Goal: Check status: Check status

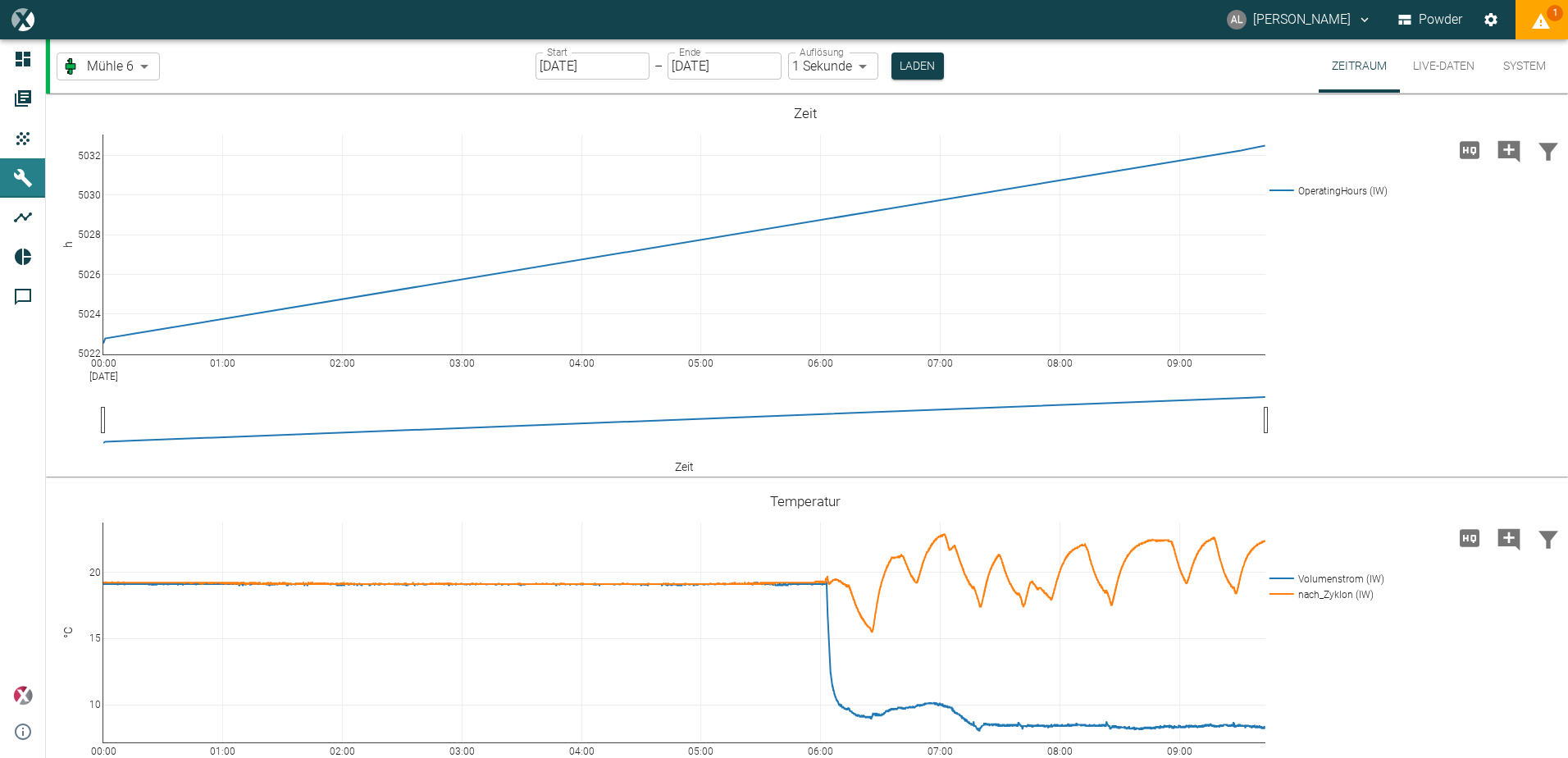
click at [595, 75] on input "[DATE]" at bounding box center [593, 66] width 114 height 27
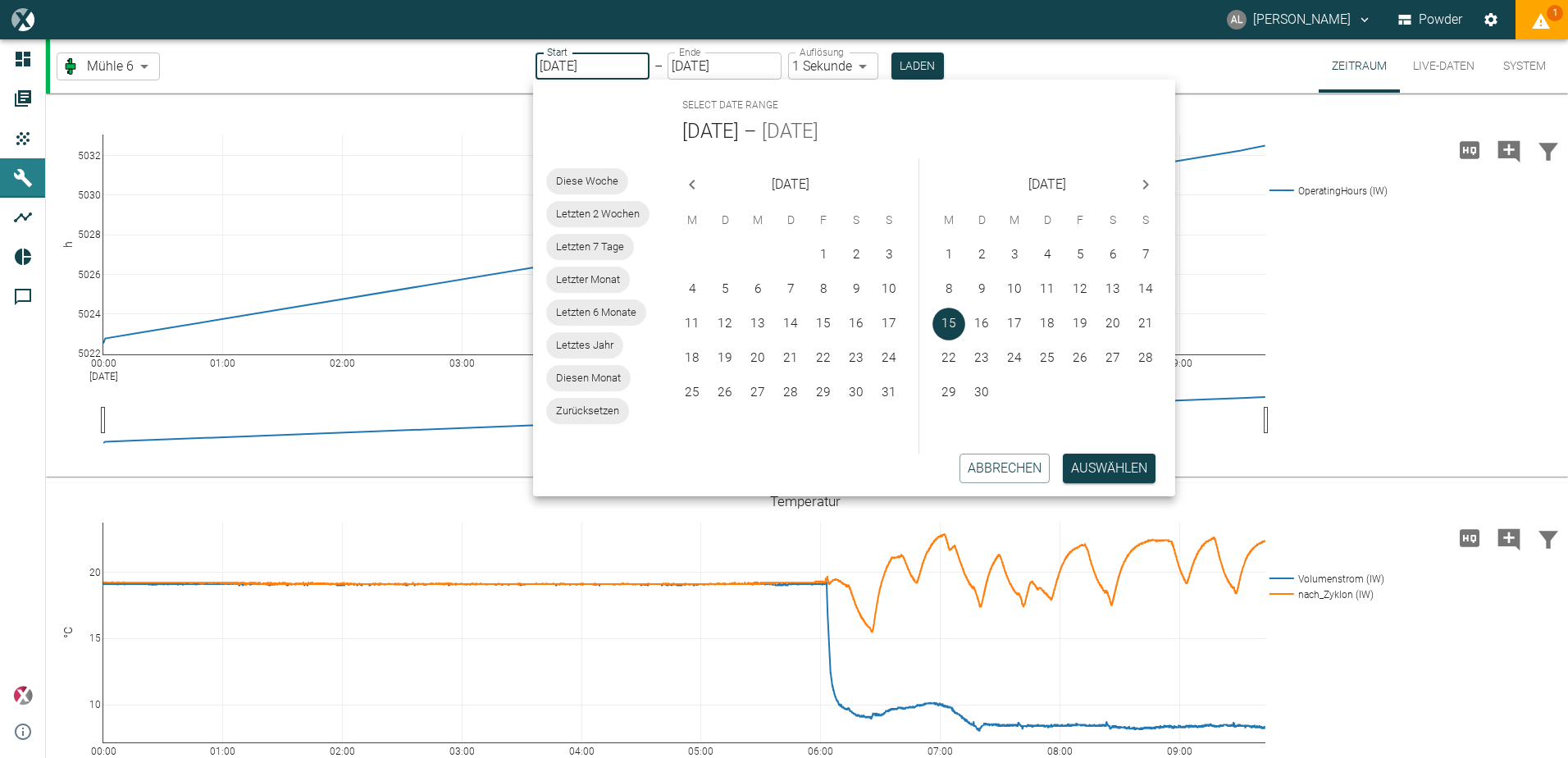
click at [687, 185] on icon "Previous month" at bounding box center [692, 185] width 20 height 20
click at [795, 323] on button "15" at bounding box center [791, 324] width 33 height 33
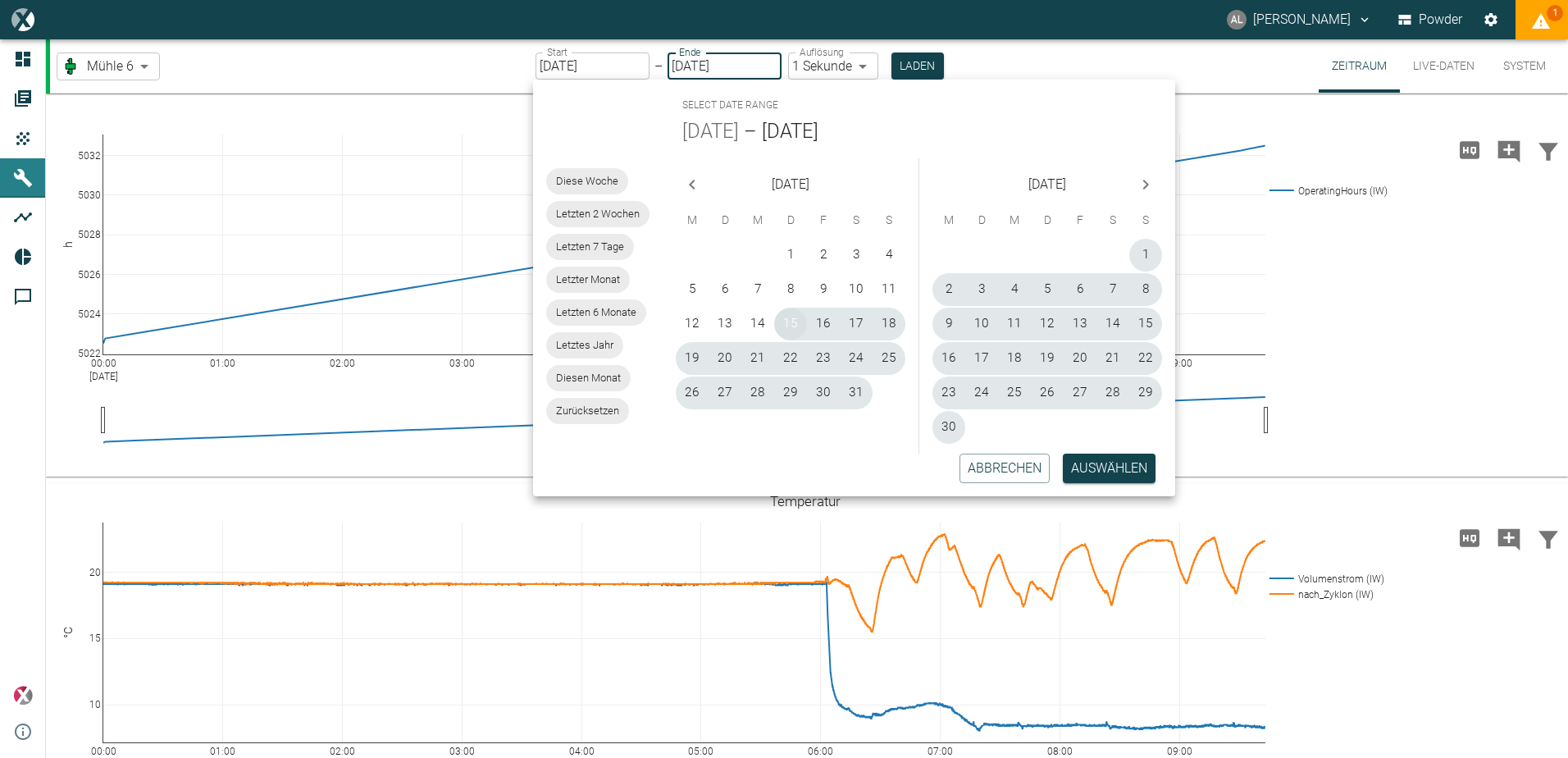
type input "[DATE]"
type input "10min"
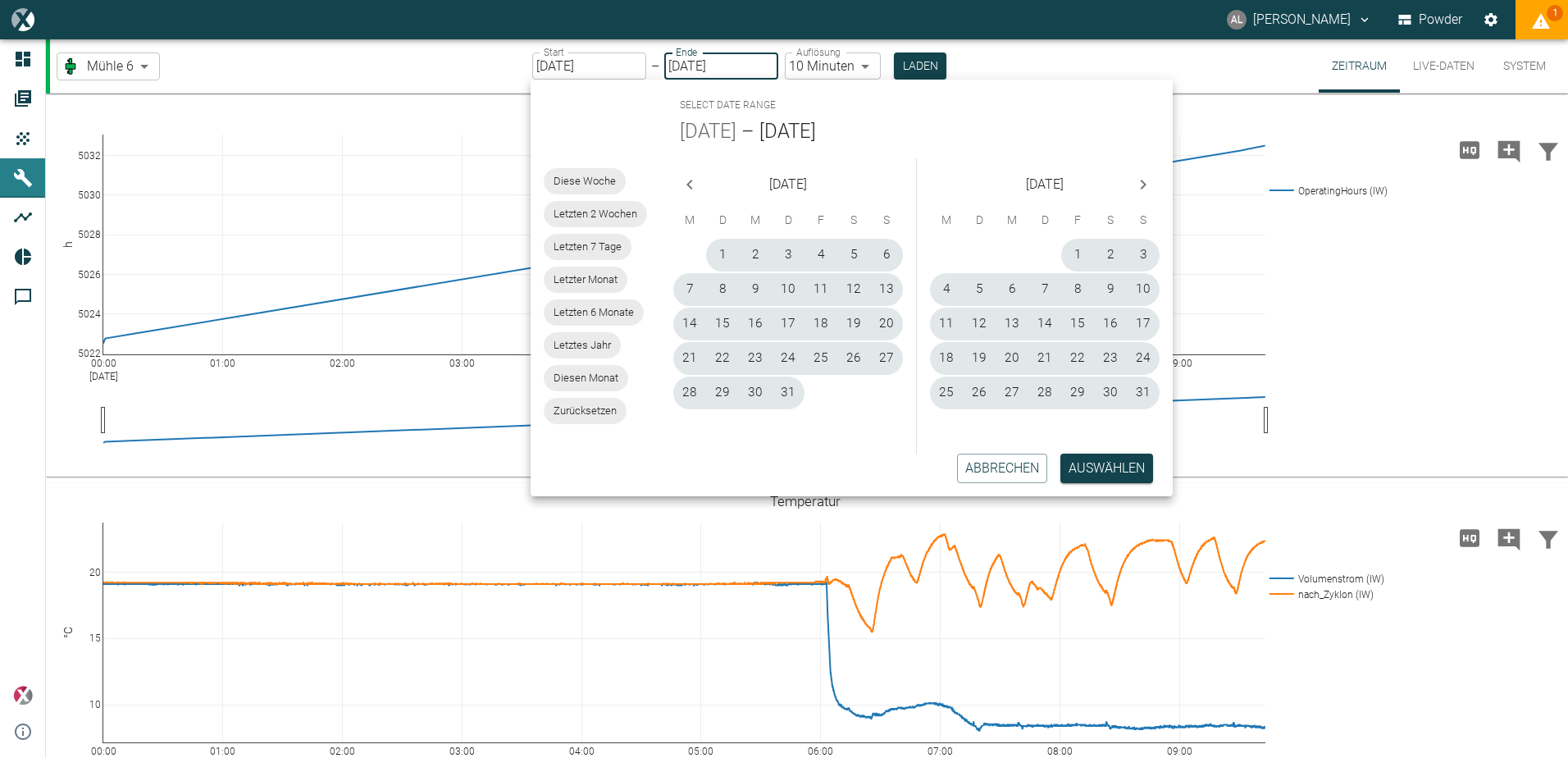
click at [699, 66] on input "[DATE]" at bounding box center [721, 66] width 114 height 27
type input "[DATE]"
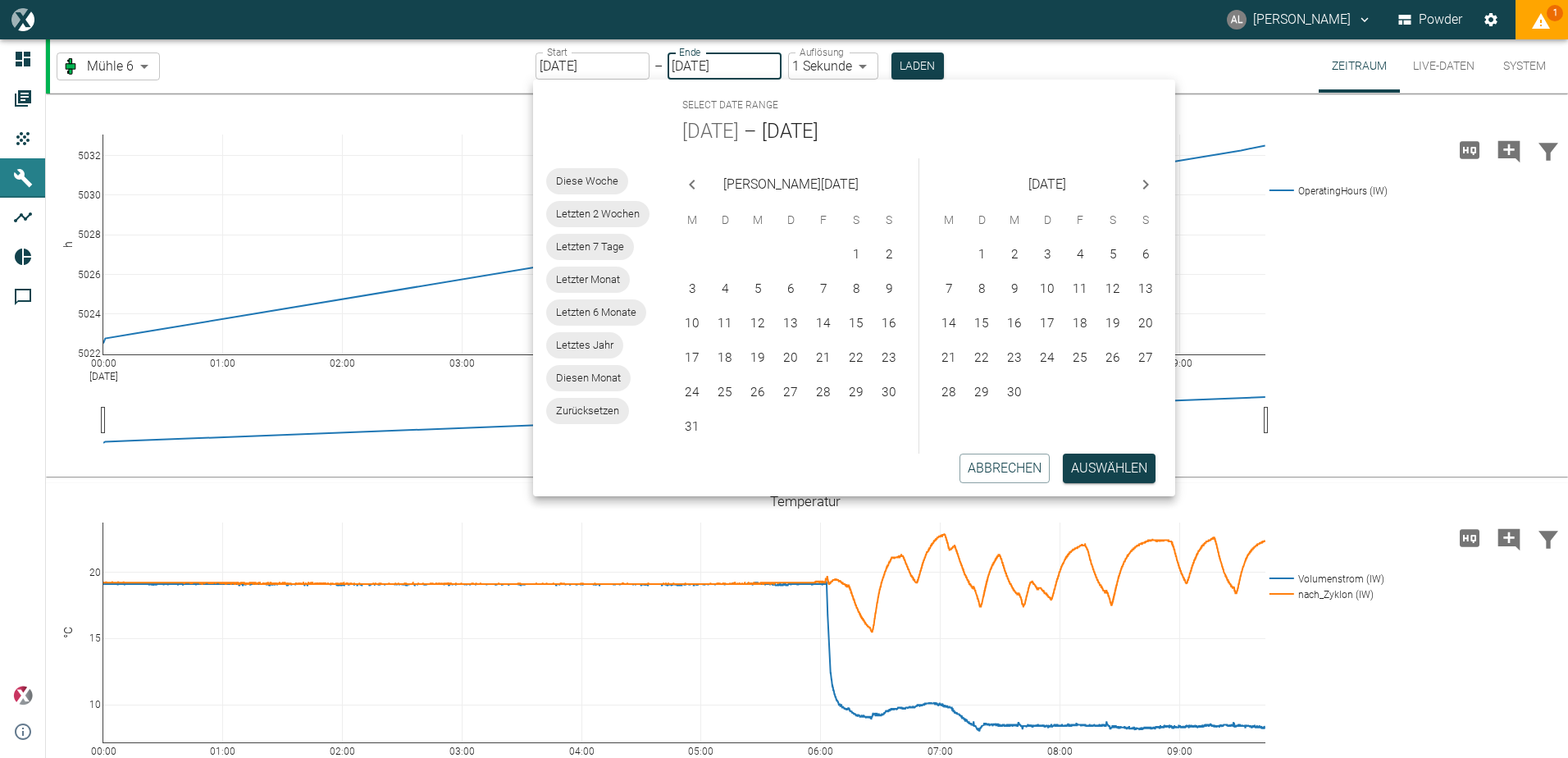
type input "1sec"
type input "[DATE]"
click at [900, 60] on button "Laden" at bounding box center [918, 66] width 53 height 27
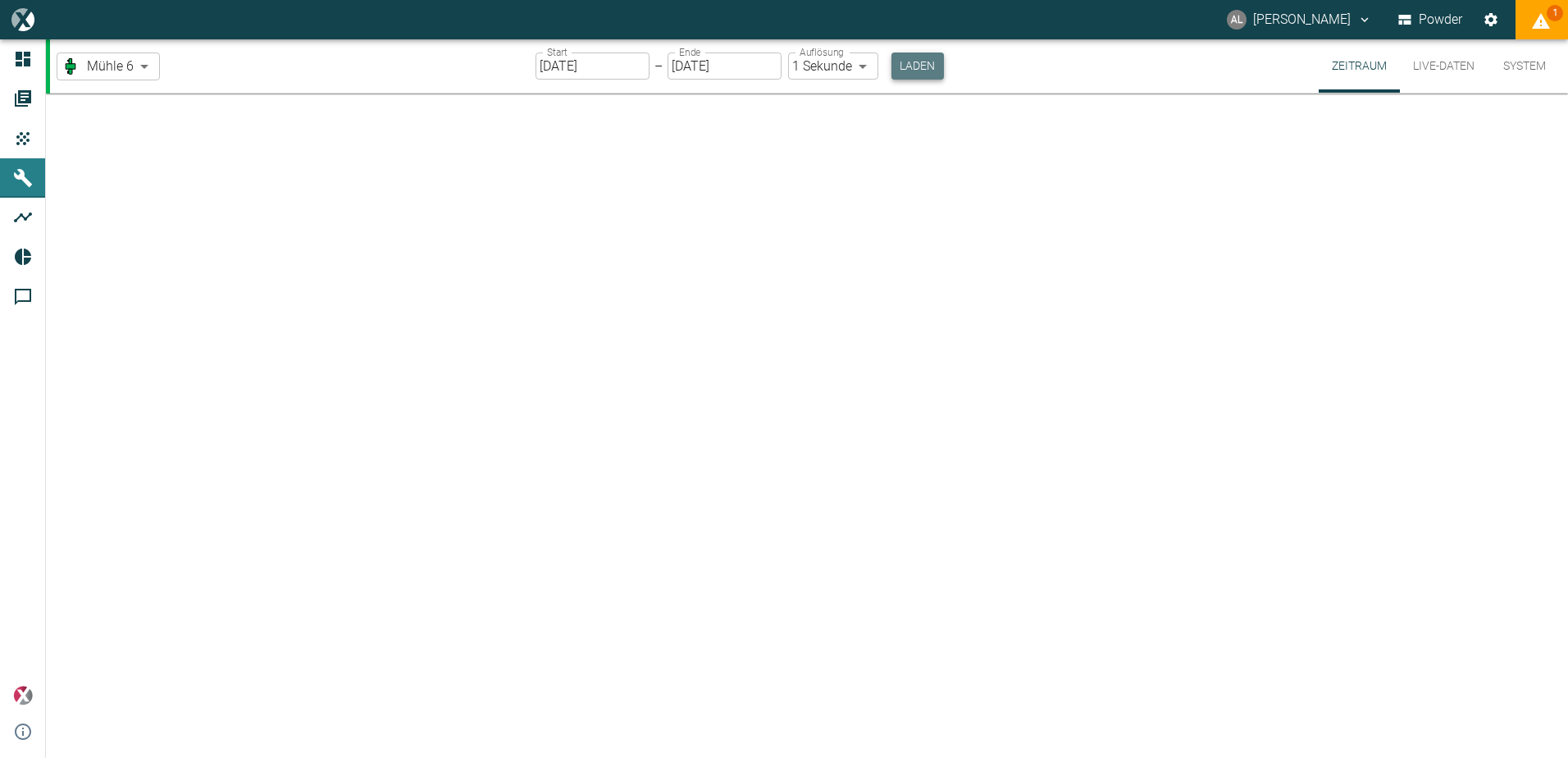
click at [925, 66] on button "Laden" at bounding box center [918, 66] width 53 height 27
click at [902, 58] on button "Laden" at bounding box center [918, 66] width 53 height 27
click at [911, 67] on button "Laden" at bounding box center [918, 66] width 53 height 27
click at [161, 75] on div "Mühle 6 9069a8d3-e293-4e26-ab7d-446d2f5b680f ​ Start [DATE] Start – Ende [DATE]…" at bounding box center [809, 66] width 1518 height 53
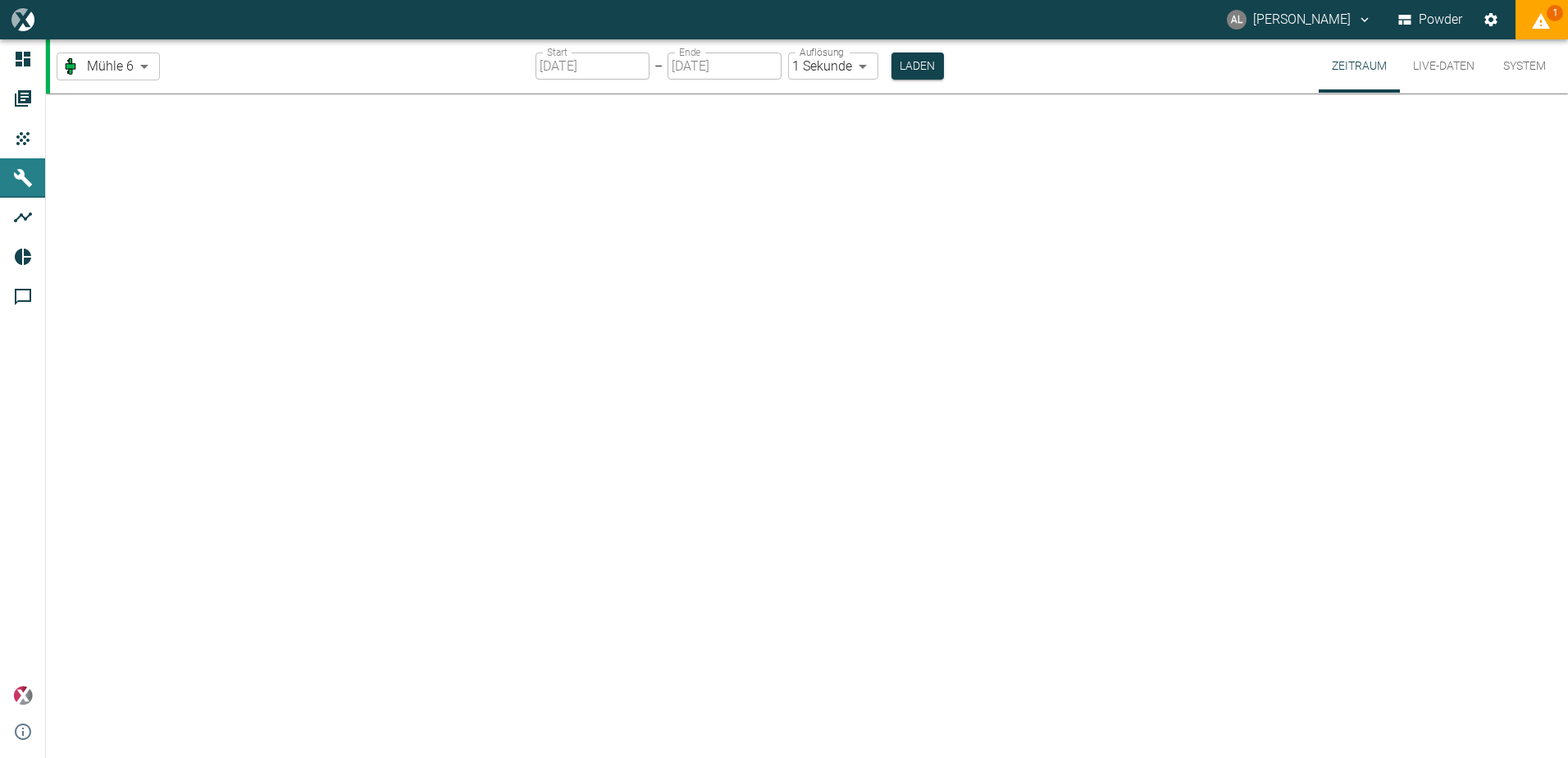
click at [142, 69] on body "AL [PERSON_NAME] Powder 1 Dashboard Aufträge Produkte Maschinen Analysen Report…" at bounding box center [784, 379] width 1568 height 758
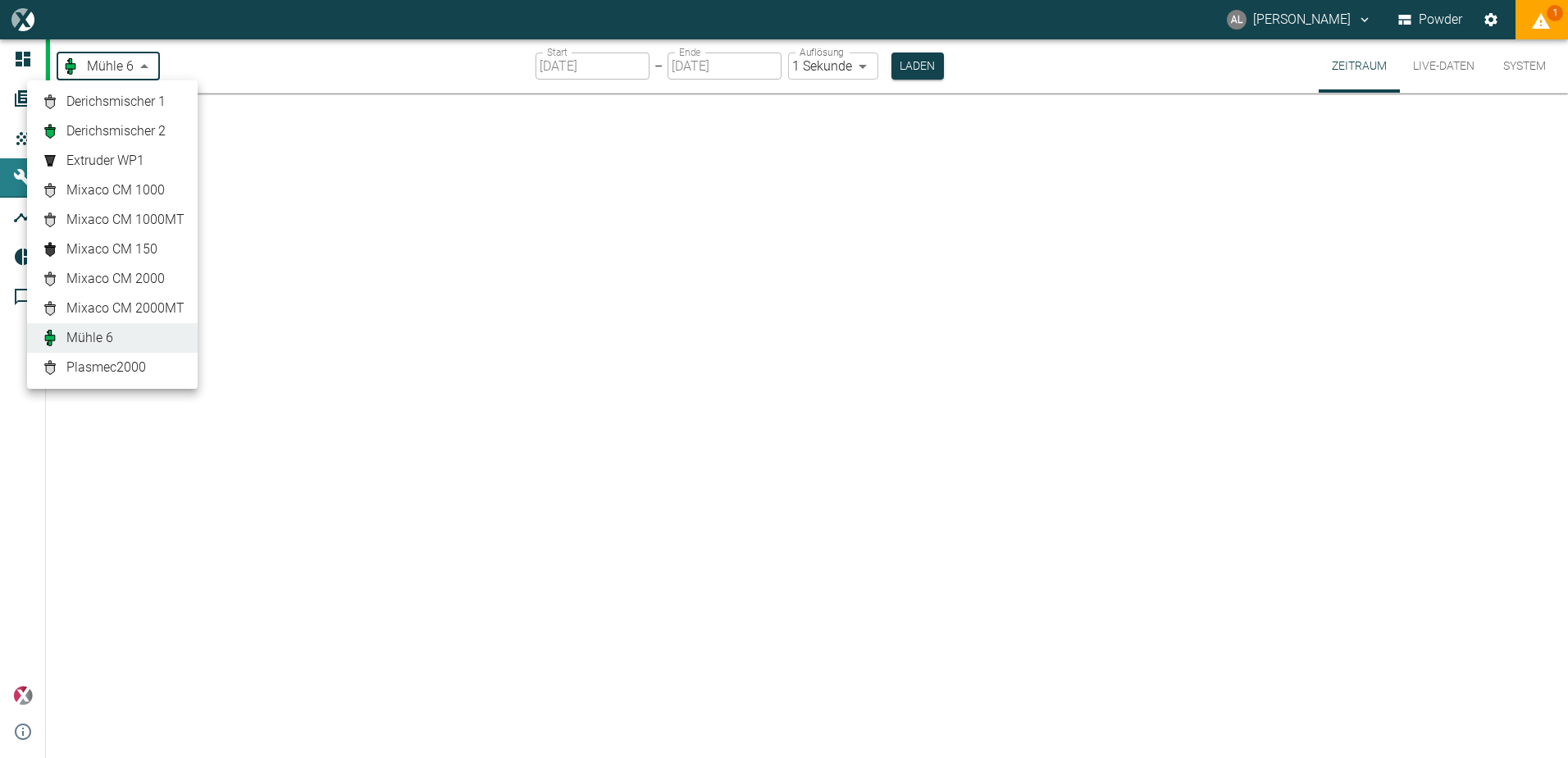
click at [670, 76] on div at bounding box center [784, 379] width 1568 height 758
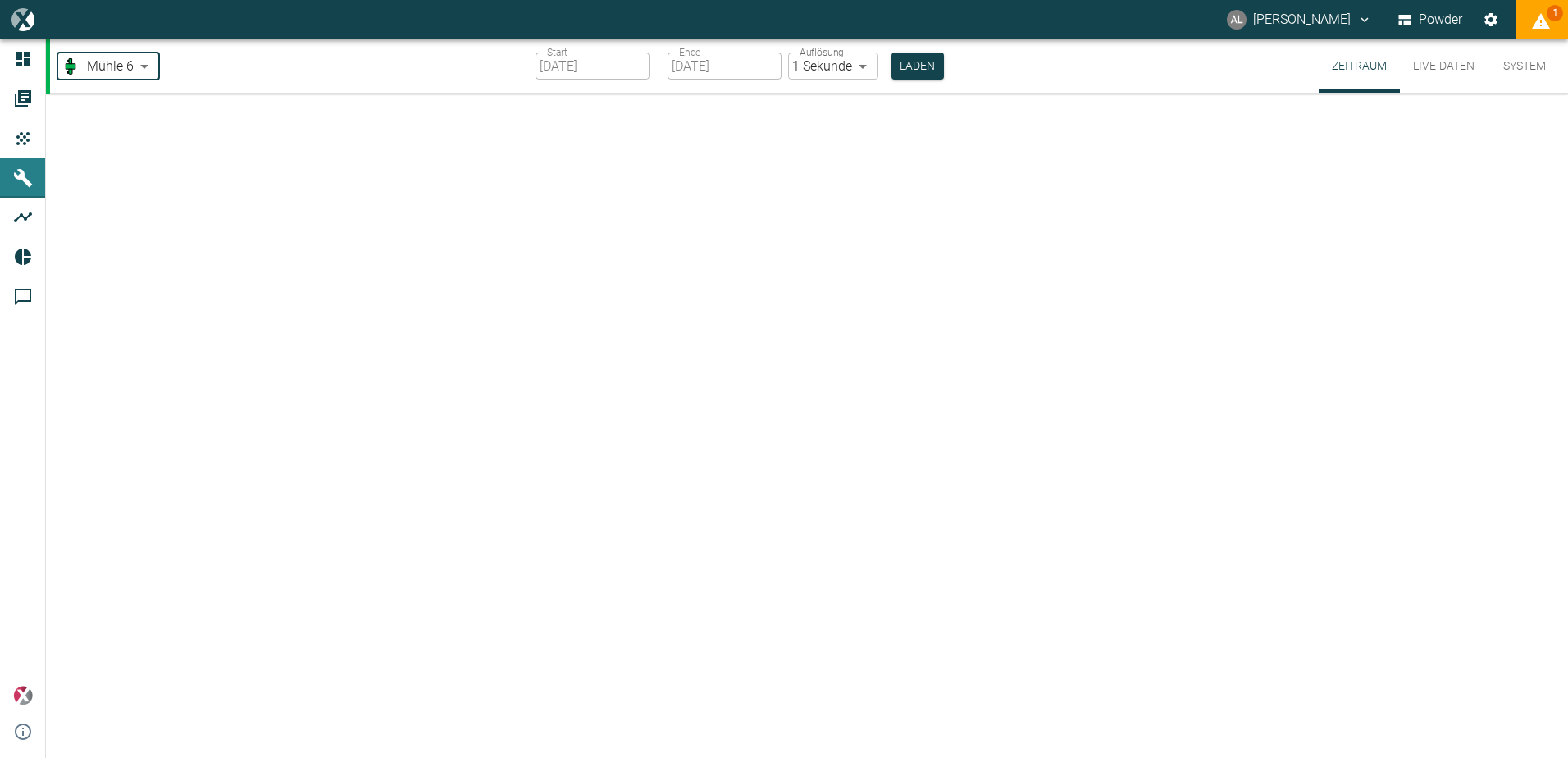
click at [681, 66] on div "Derichsmischer 1 Derichsmischer 2 Extruder WP1 Mixaco CM 1000 Mixaco CM 1000MT …" at bounding box center [784, 379] width 1568 height 758
click at [797, 66] on body "AL [PERSON_NAME] Powder 1 Dashboard Aufträge Produkte Maschinen Analysen Report…" at bounding box center [784, 379] width 1568 height 758
click at [842, 104] on li "1 Sekunde" at bounding box center [833, 101] width 92 height 29
click at [919, 61] on button "Laden" at bounding box center [918, 66] width 53 height 27
